Goal: Information Seeking & Learning: Learn about a topic

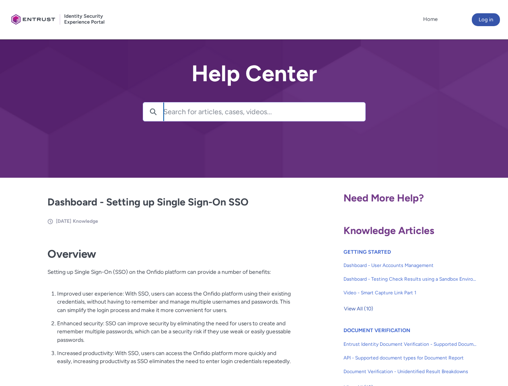
click at [153, 112] on lightning-primitive-icon "button" at bounding box center [153, 111] width 7 height 6
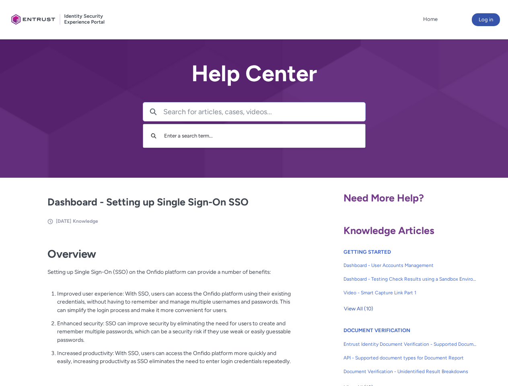
click at [154, 308] on p "Improved user experience: With SSO, users can access the Onfido platform using …" at bounding box center [174, 302] width 234 height 25
click at [359, 309] on span "View All (10)" at bounding box center [358, 309] width 29 height 12
click at [389, 352] on link "API - Supported document types for Document Report" at bounding box center [411, 358] width 134 height 14
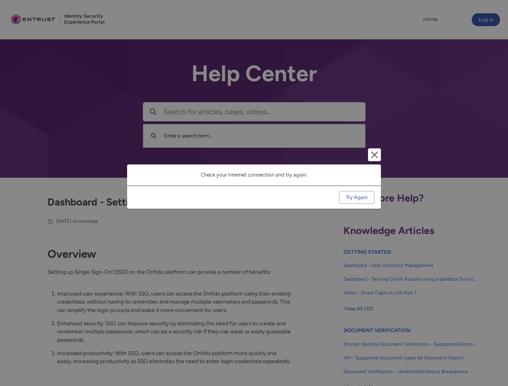
click at [495, 352] on div "Cancel and close Check your Internet connection and try again. Try Again" at bounding box center [254, 193] width 508 height 386
